Goal: Complete application form

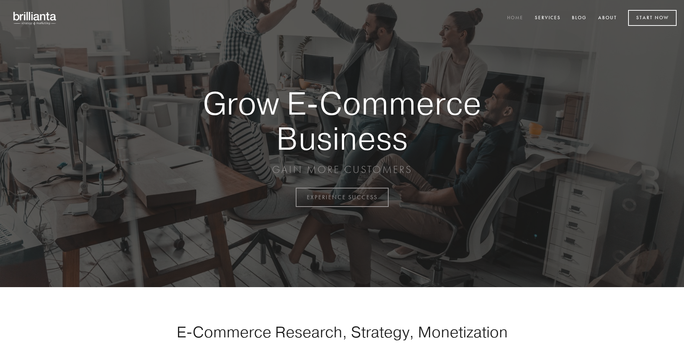
scroll to position [1939, 0]
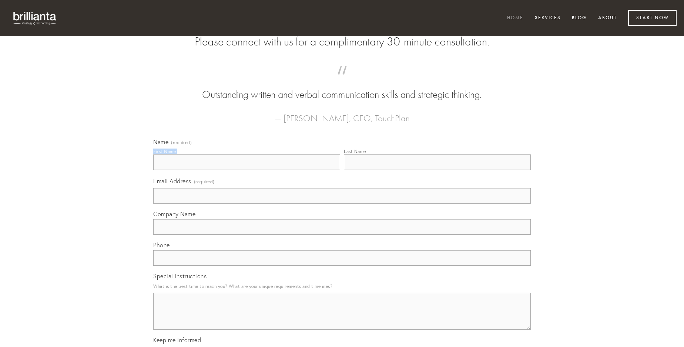
type input "[PERSON_NAME]"
click at [437, 170] on input "Last Name" at bounding box center [437, 163] width 187 height 16
type input "[PERSON_NAME]"
click at [342, 204] on input "Email Address (required)" at bounding box center [341, 196] width 377 height 16
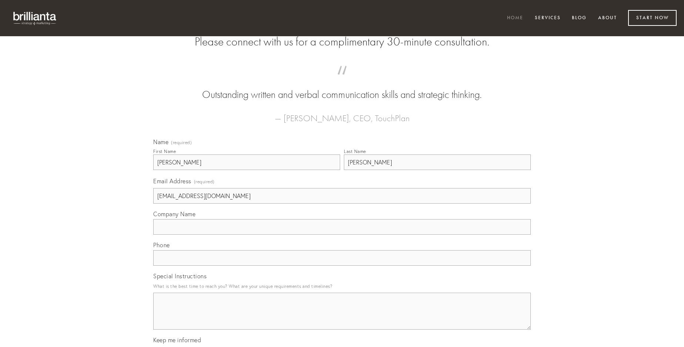
type input "[EMAIL_ADDRESS][DOMAIN_NAME]"
click at [342, 235] on input "Company Name" at bounding box center [341, 227] width 377 height 16
type input "ater"
click at [342, 266] on input "text" at bounding box center [341, 258] width 377 height 16
click at [342, 318] on textarea "Special Instructions" at bounding box center [341, 311] width 377 height 37
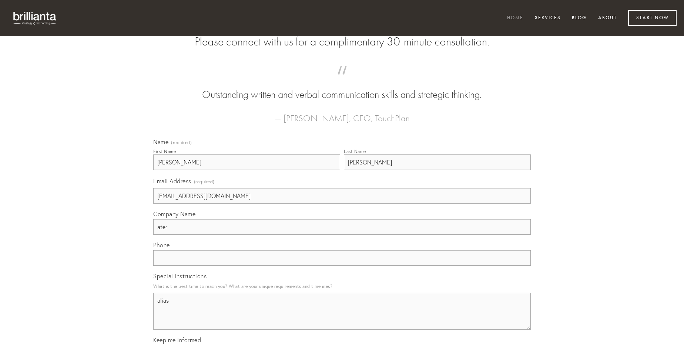
type textarea "alias"
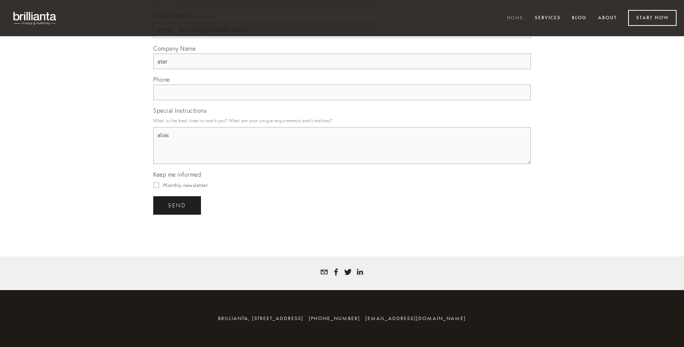
click at [178, 205] on span "send" at bounding box center [177, 205] width 18 height 7
